Goal: Book appointment/travel/reservation

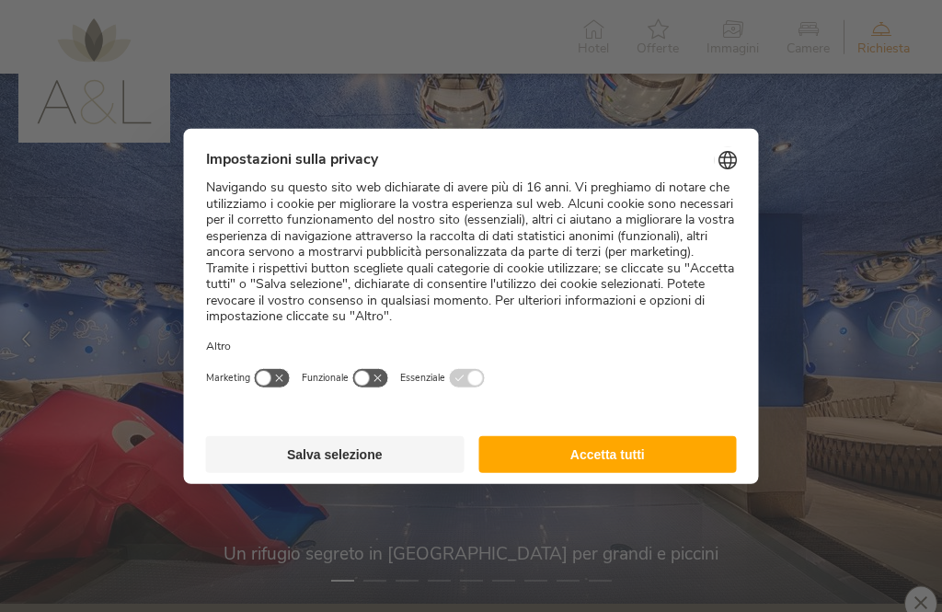
click at [586, 436] on button "Accetta tutti" at bounding box center [607, 454] width 258 height 37
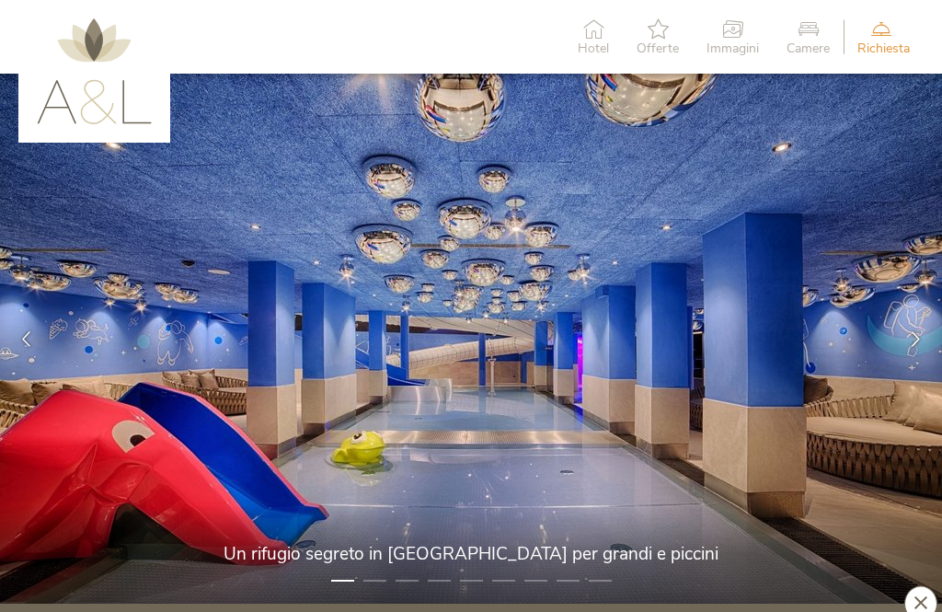
click at [604, 42] on span "Hotel" at bounding box center [593, 48] width 31 height 13
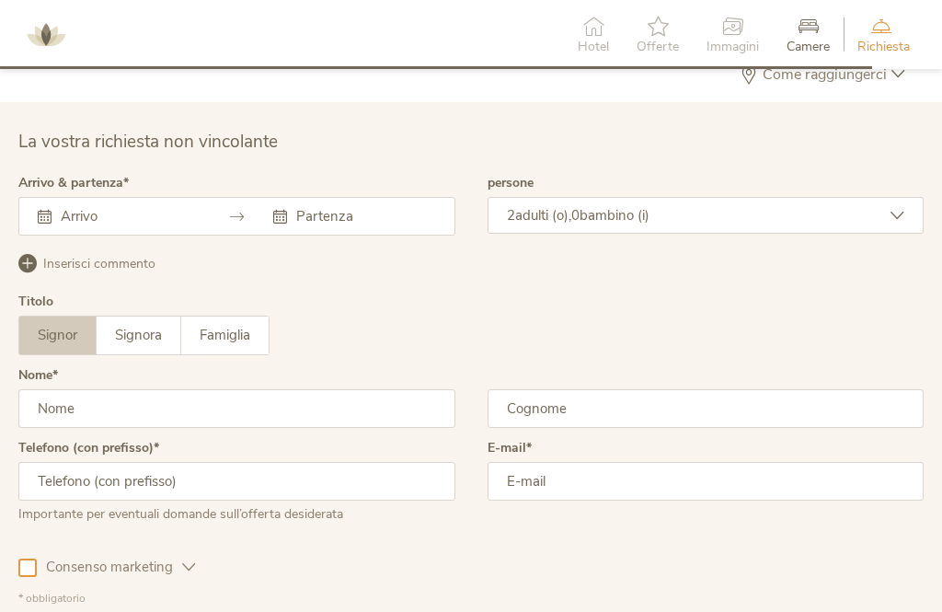
scroll to position [4621, 0]
click at [130, 210] on input "text" at bounding box center [127, 219] width 143 height 18
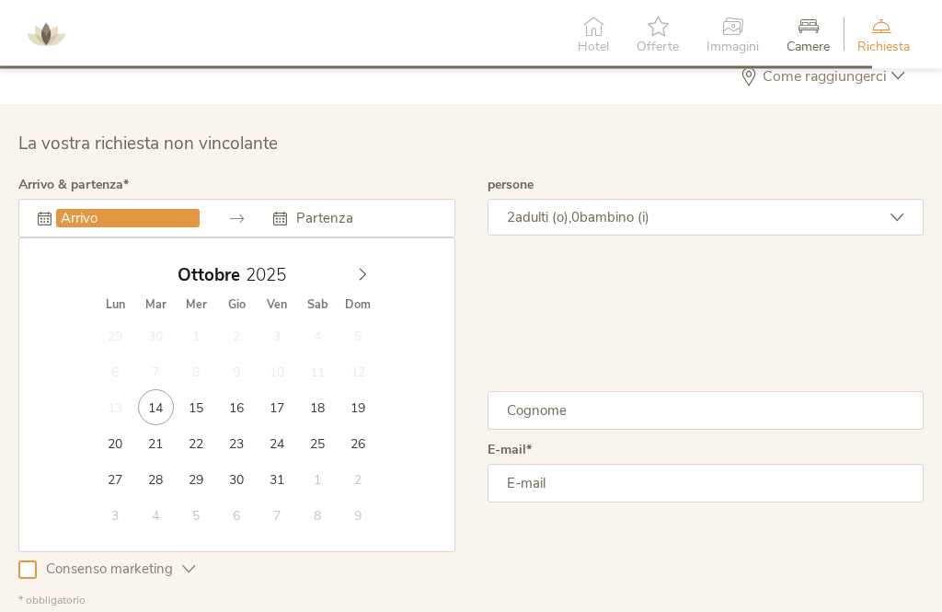
scroll to position [4622, 0]
click at [371, 257] on span at bounding box center [362, 270] width 31 height 26
type input "31.12.2025"
type input "2026"
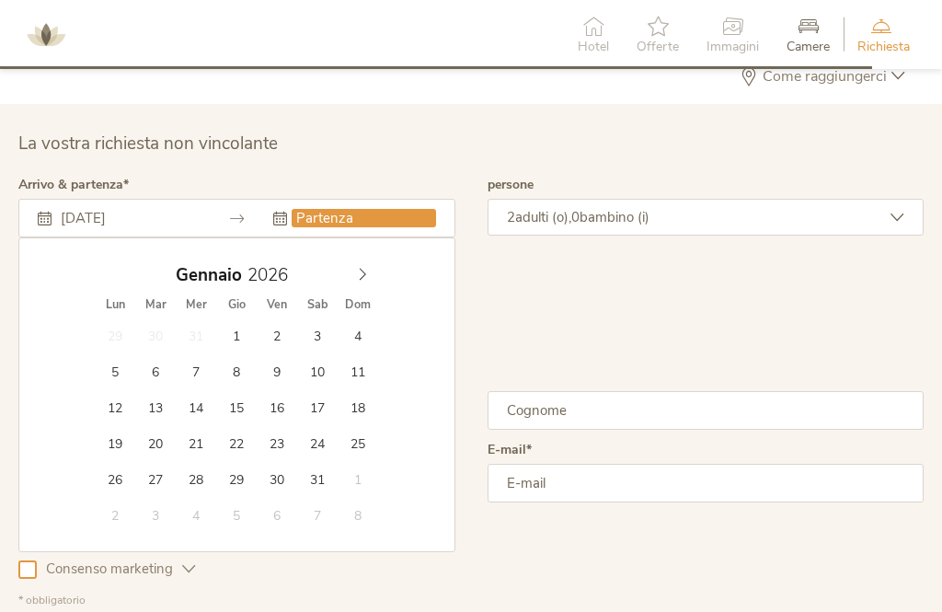
click at [370, 263] on span at bounding box center [362, 270] width 31 height 26
click at [109, 266] on div "Febbraio 2026" at bounding box center [236, 274] width 283 height 35
type input "04.01.2026"
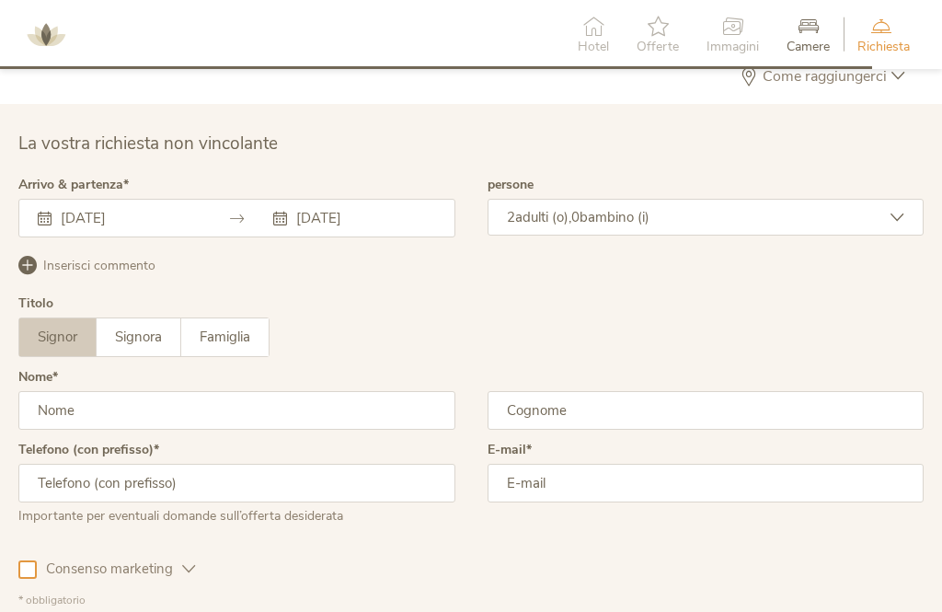
click at [909, 203] on div "2 adulti (o), 0 bambino (i)" at bounding box center [705, 217] width 437 height 37
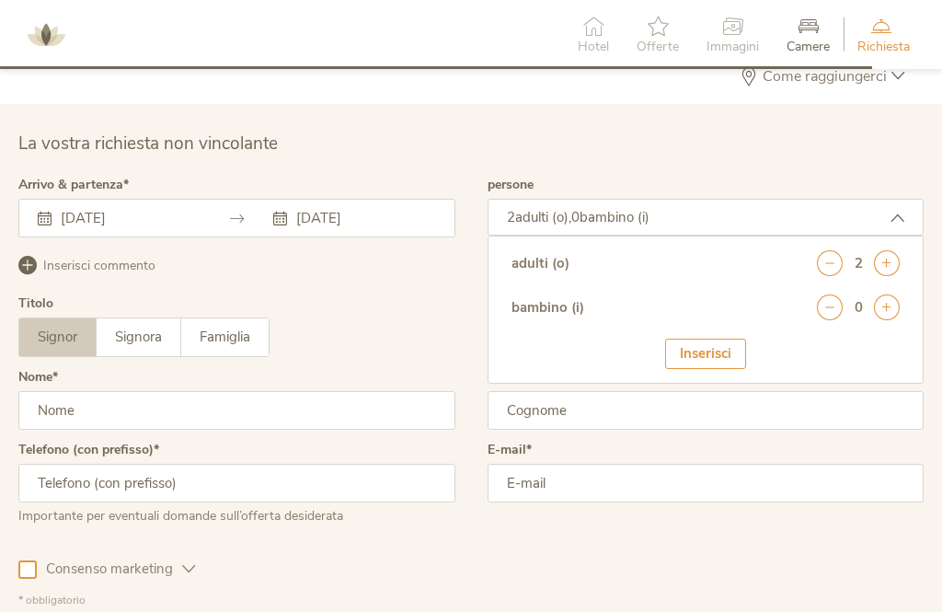
click at [898, 294] on icon at bounding box center [887, 307] width 26 height 26
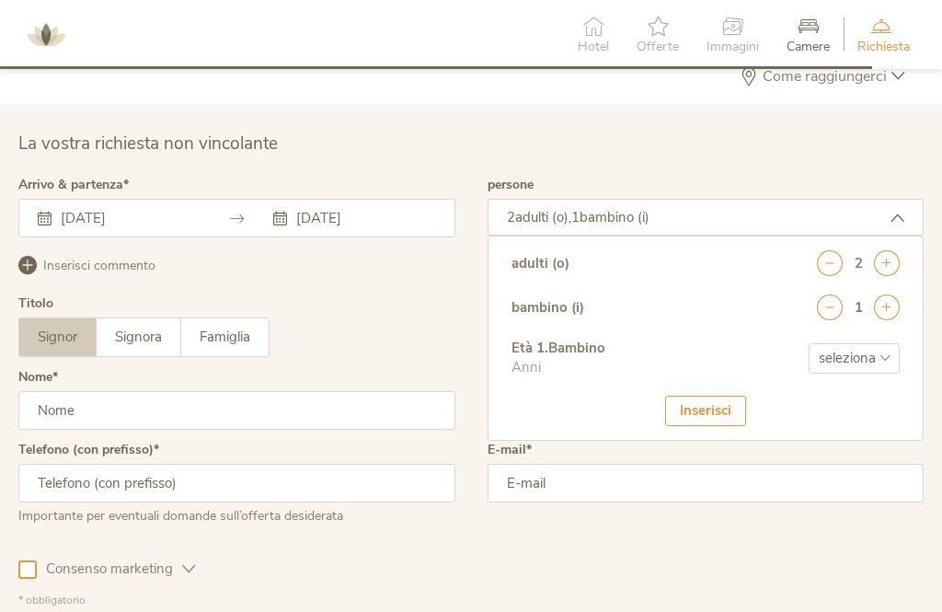
click at [878, 343] on select "seleziona 0 1 2 3 4 5 6 7 8 9 10 11 12 13 14 15 16 17" at bounding box center [853, 358] width 91 height 30
select select "2"
click at [717, 398] on div "Inserisci" at bounding box center [705, 410] width 81 height 30
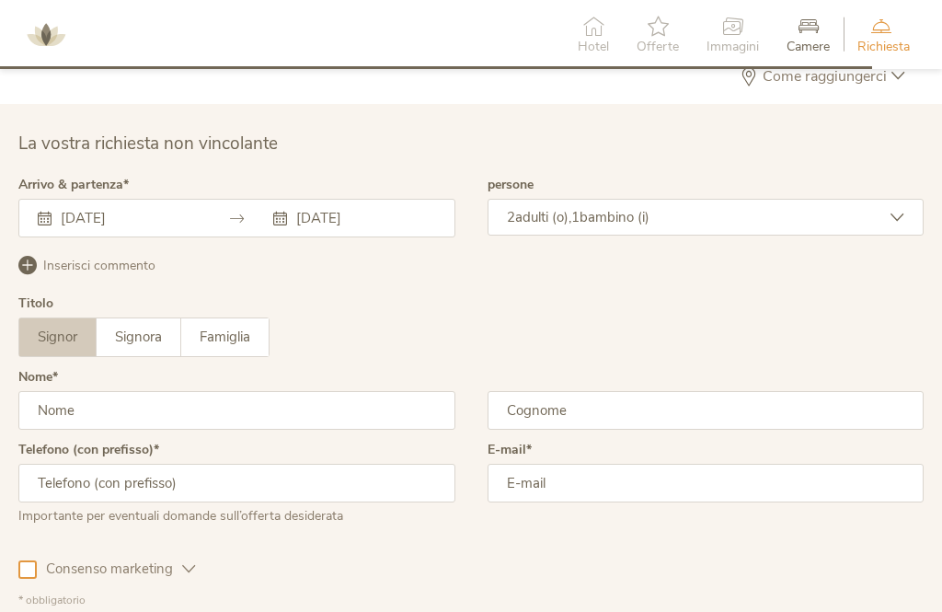
click at [149, 397] on input "text" at bounding box center [236, 410] width 437 height 39
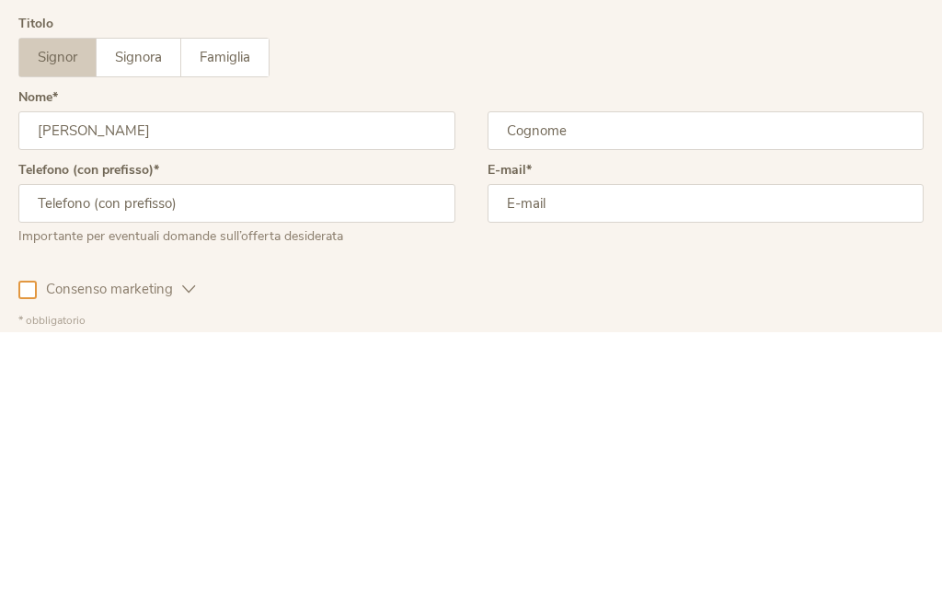
type input "Vincenzo"
click at [572, 392] on input "text" at bounding box center [705, 411] width 437 height 39
type input "Santo"
click at [290, 464] on input "text" at bounding box center [236, 483] width 437 height 39
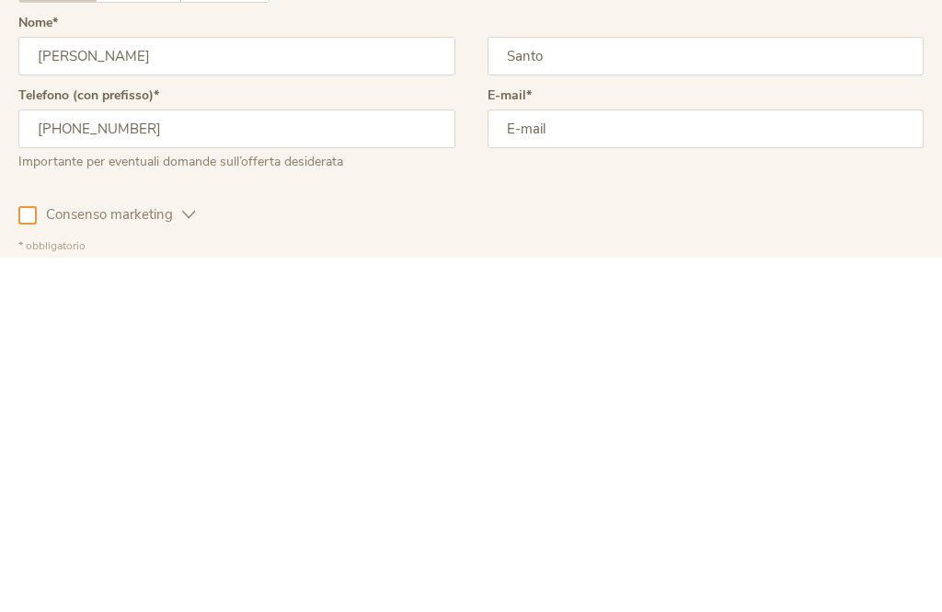
type input "+39 3387785813"
click at [586, 464] on input "email" at bounding box center [705, 483] width 437 height 39
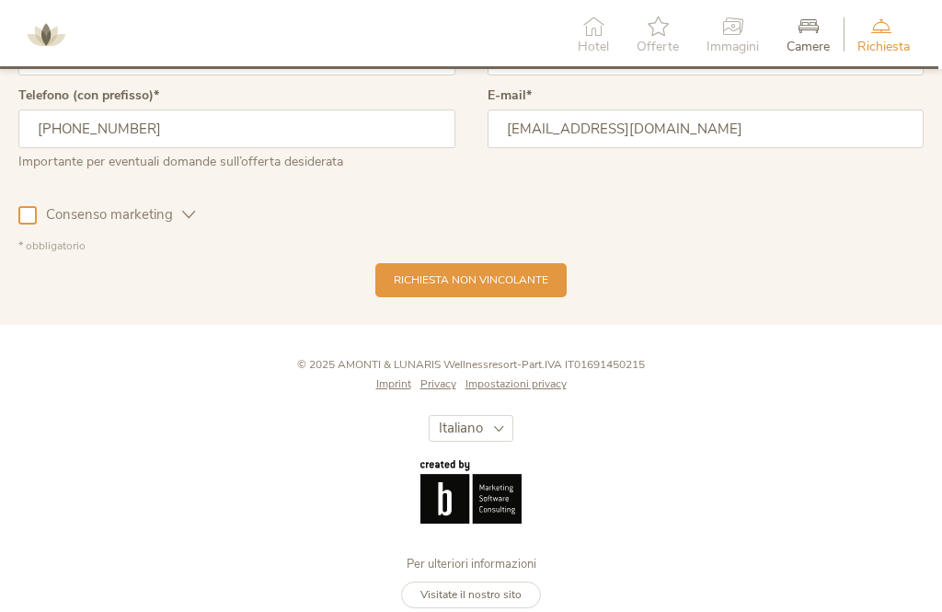
type input "vsanto6@gmail.com"
click at [40, 210] on span "Consenso marketing" at bounding box center [109, 214] width 145 height 19
click at [508, 275] on div "Richiesta non vincolante" at bounding box center [470, 280] width 191 height 34
